Goal: Go to known website: Go to known website

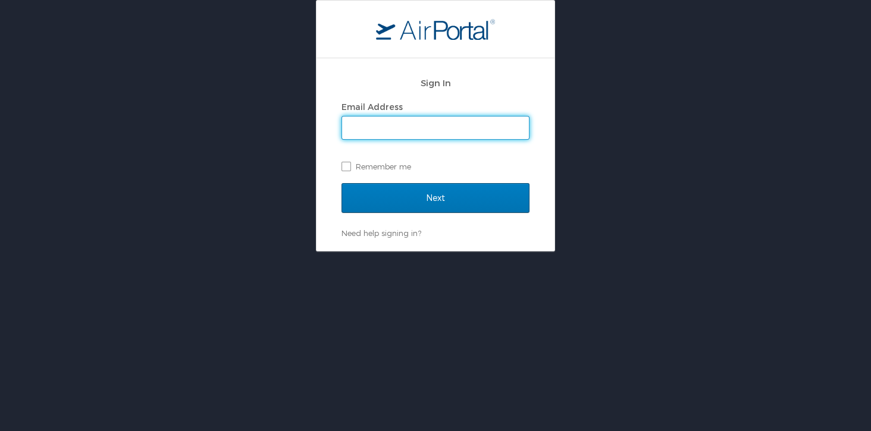
type input "cheryl.piro@cbtravel.com"
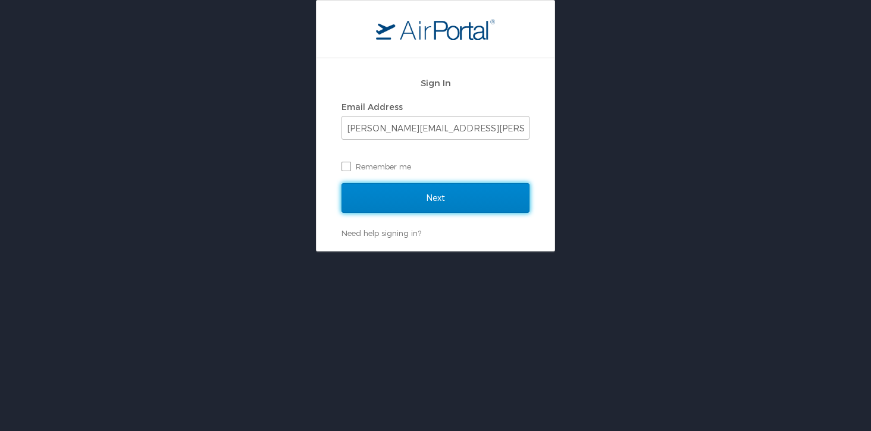
click at [457, 208] on input "Next" at bounding box center [435, 198] width 188 height 30
